Goal: Check status

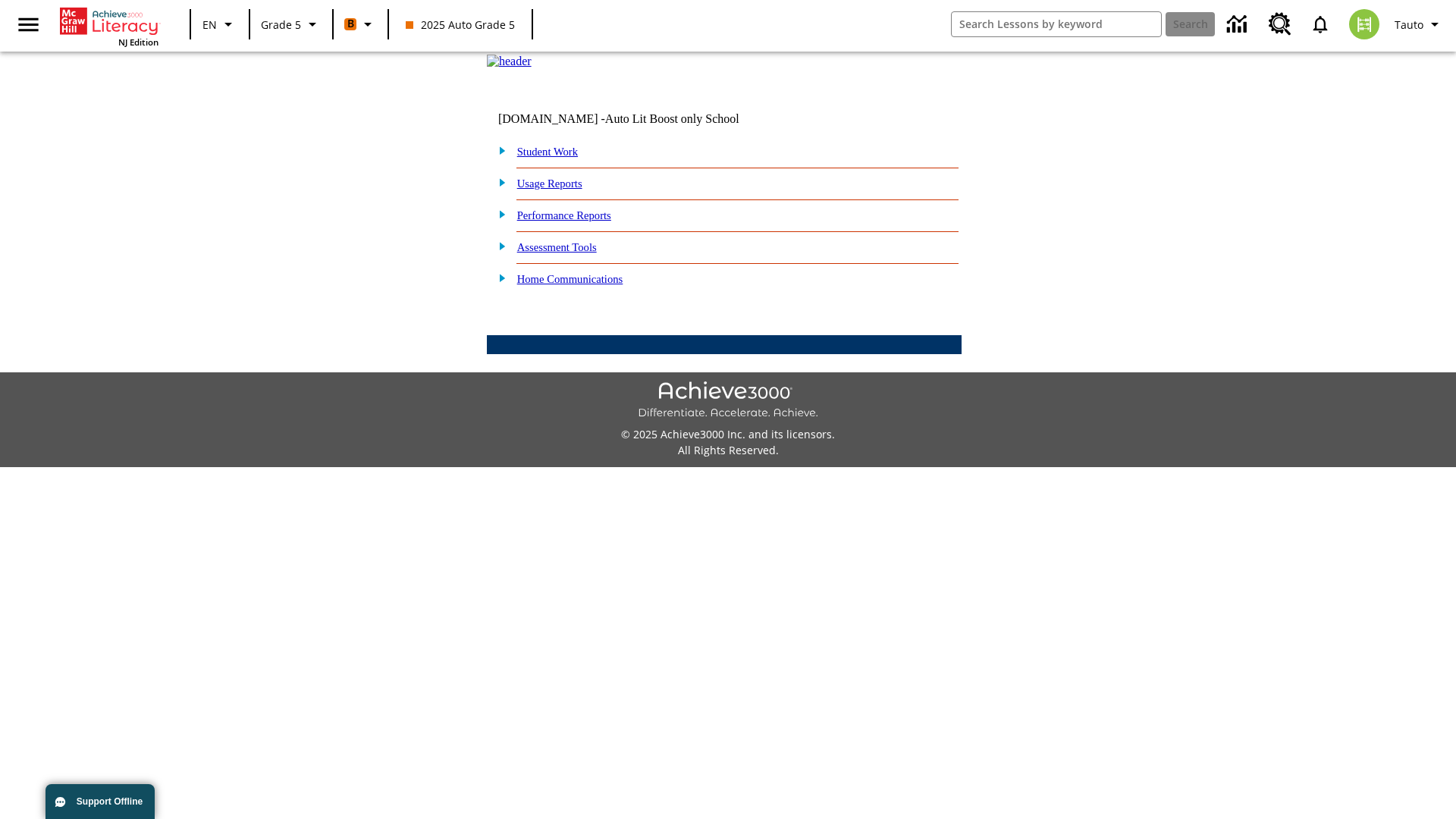
click at [581, 221] on link "Performance Reports" at bounding box center [564, 215] width 94 height 12
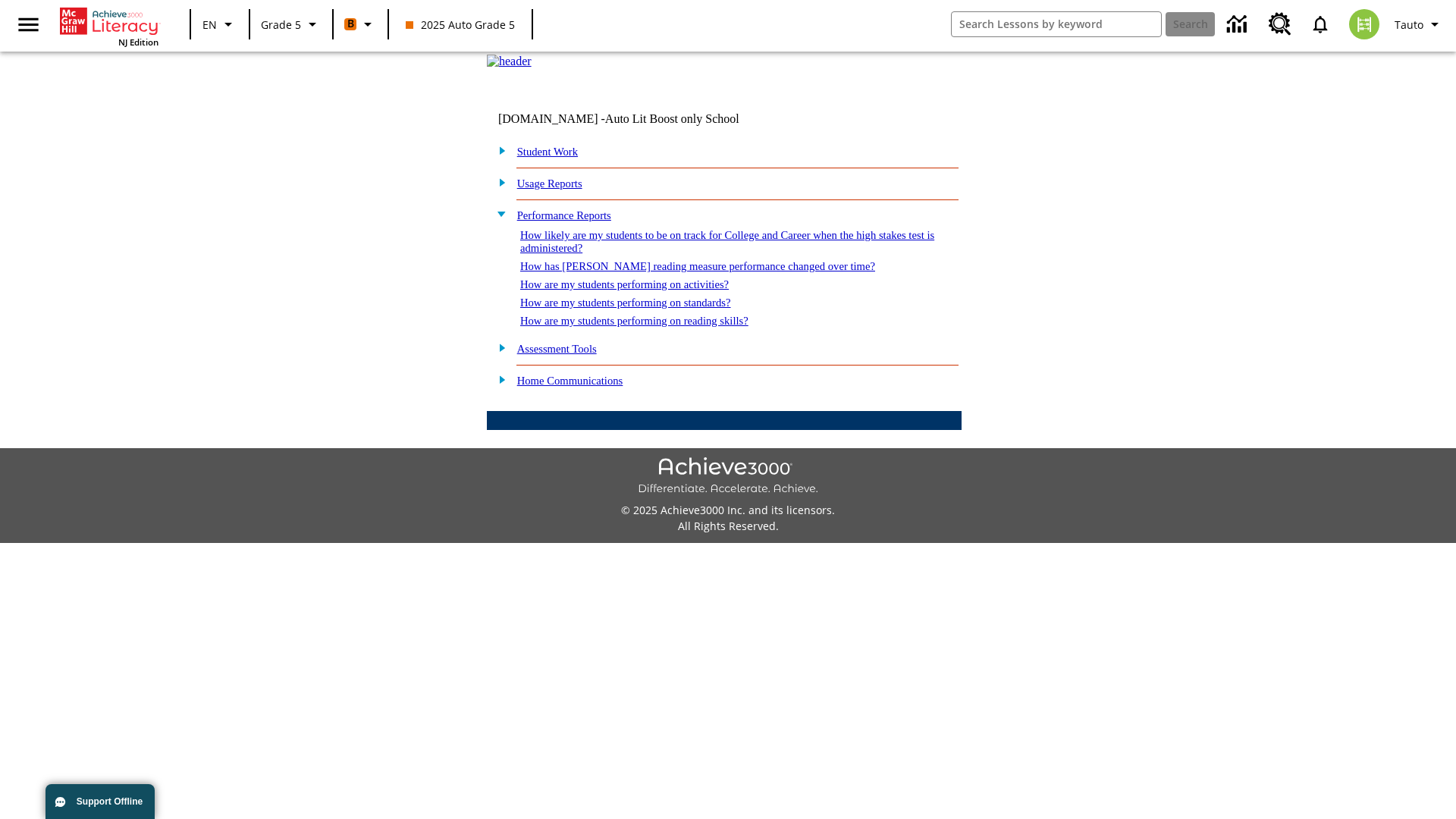
click at [639, 290] on link "How are my students performing on activities?" at bounding box center [625, 284] width 209 height 12
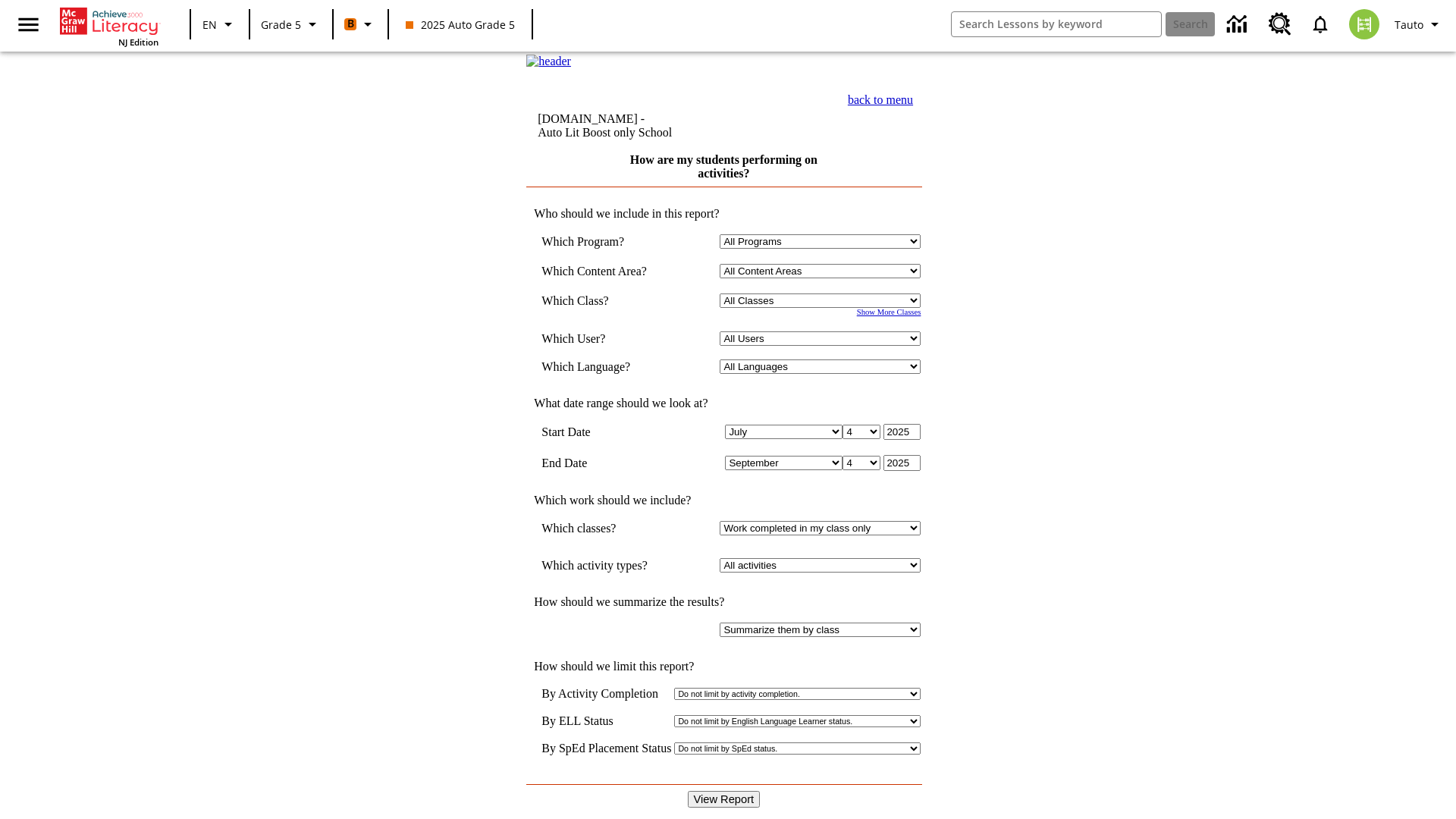
select select "11133131"
